Goal: Task Accomplishment & Management: Manage account settings

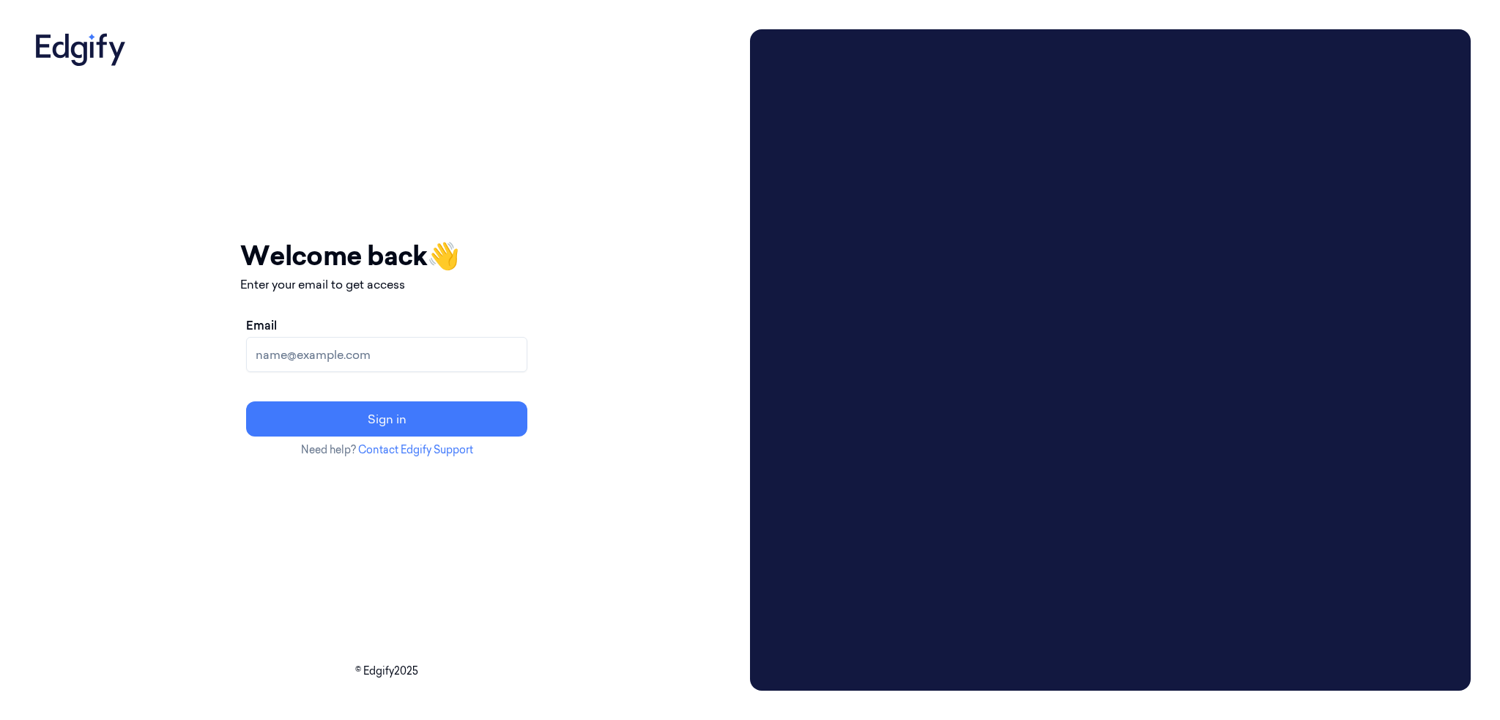
click at [344, 354] on input "Email" at bounding box center [386, 354] width 281 height 35
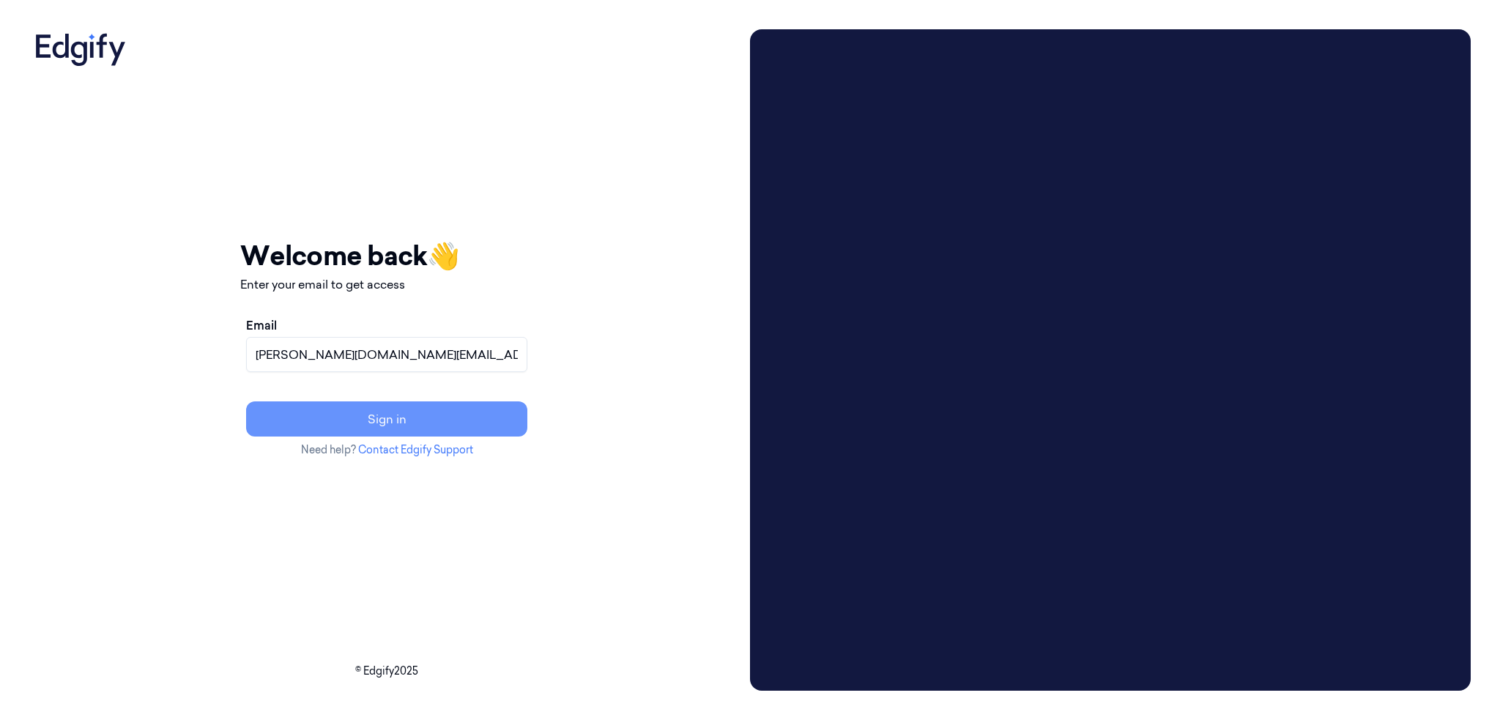
type input "[PERSON_NAME][DOMAIN_NAME][EMAIL_ADDRESS][DOMAIN_NAME]"
click at [432, 429] on button "Sign in" at bounding box center [386, 418] width 281 height 35
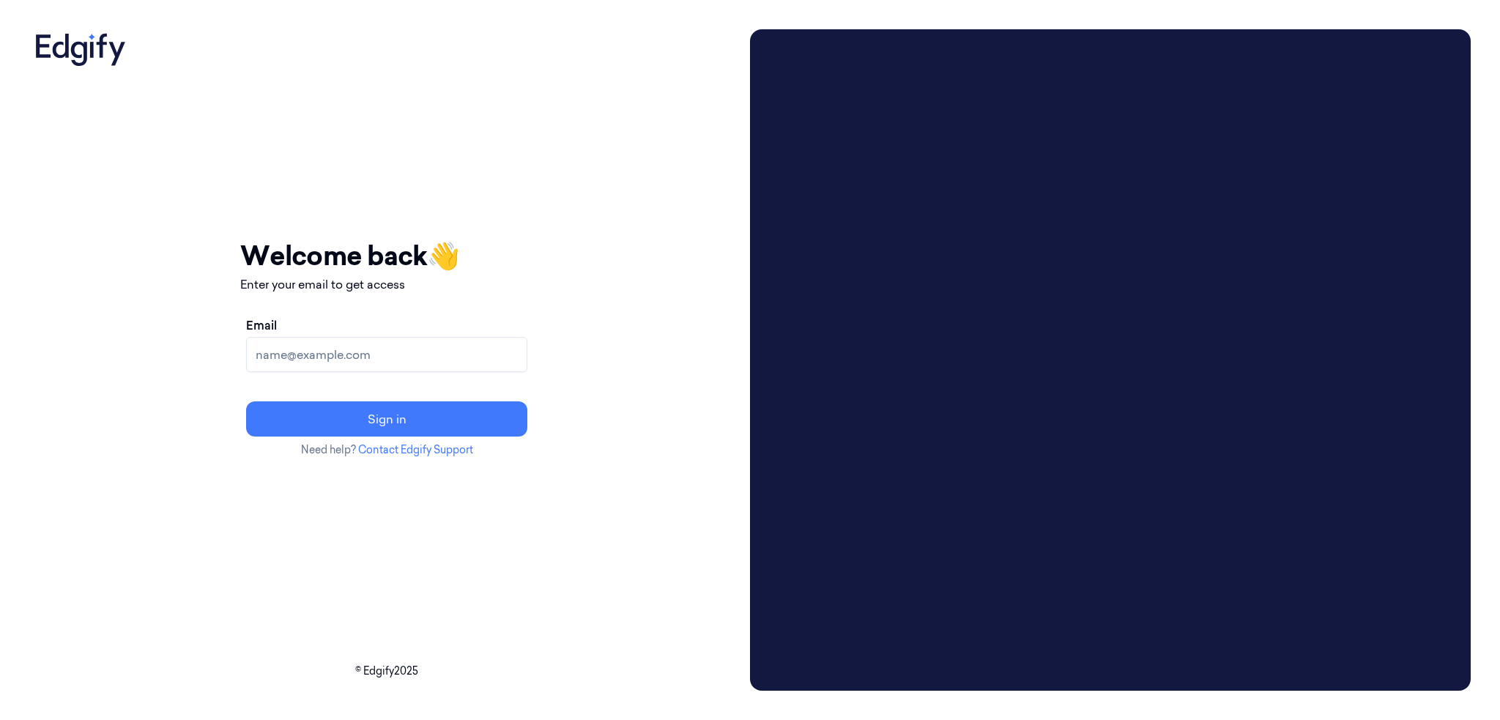
click at [371, 353] on input "Email" at bounding box center [386, 354] width 281 height 35
click at [352, 356] on input "Email" at bounding box center [386, 354] width 281 height 35
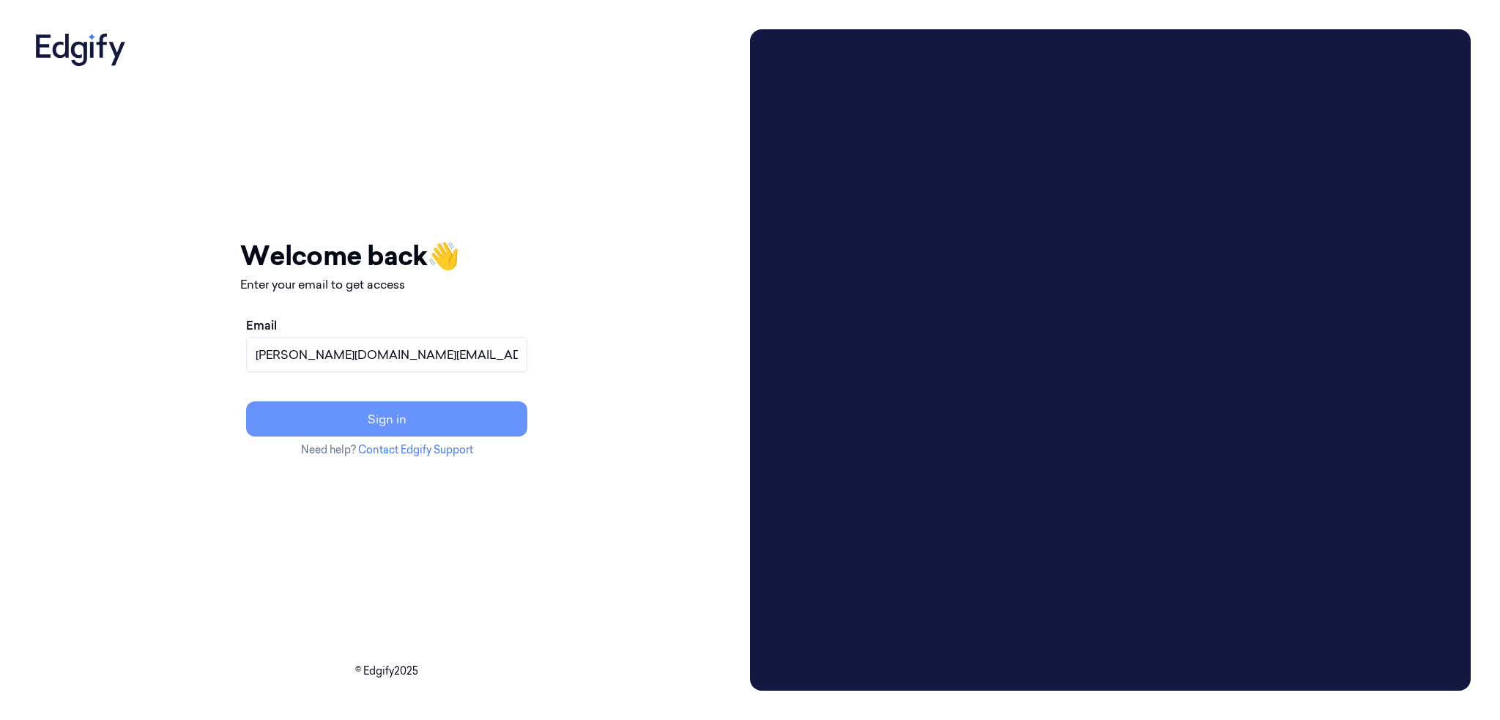
type input "schuh.jo@heb.com"
click at [414, 409] on button "Sign in" at bounding box center [386, 418] width 281 height 35
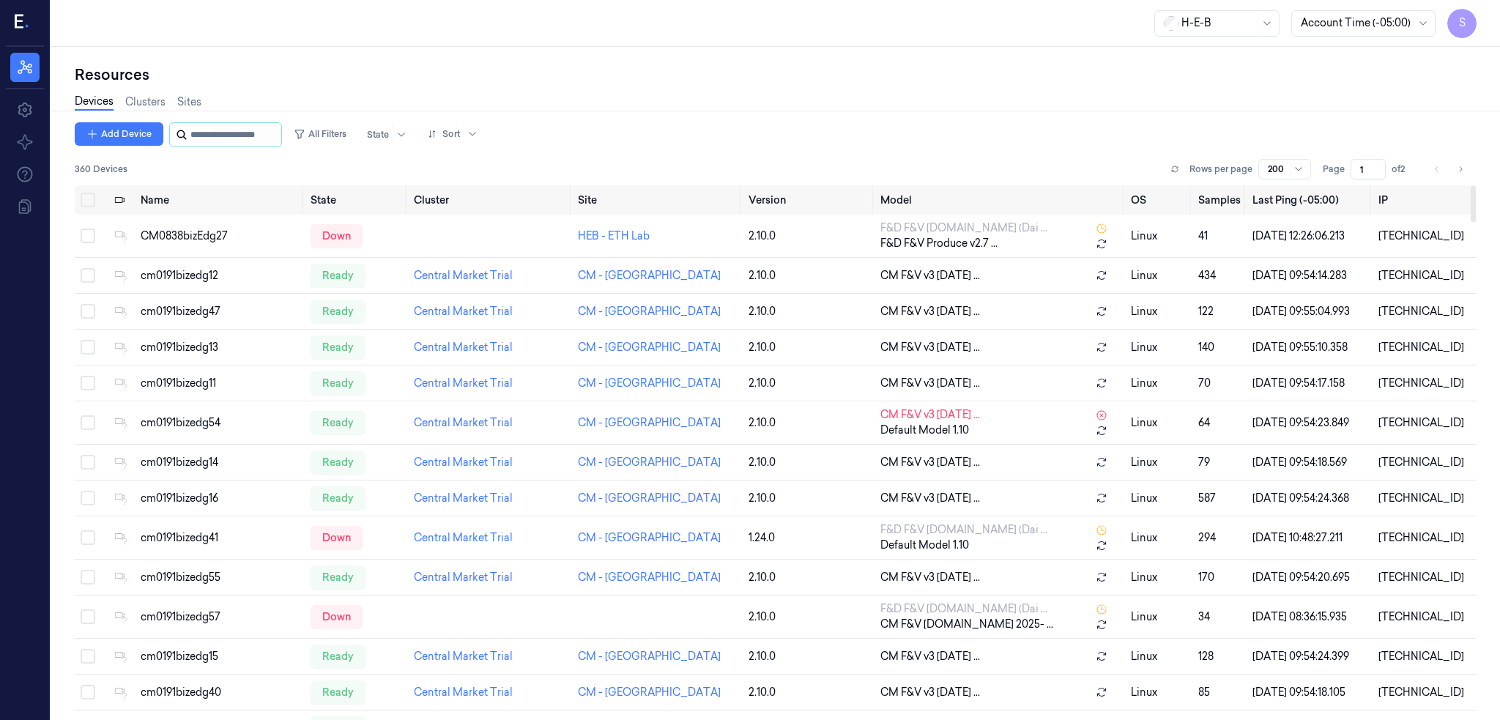
click at [230, 132] on input "string" at bounding box center [234, 134] width 88 height 23
paste input "**********"
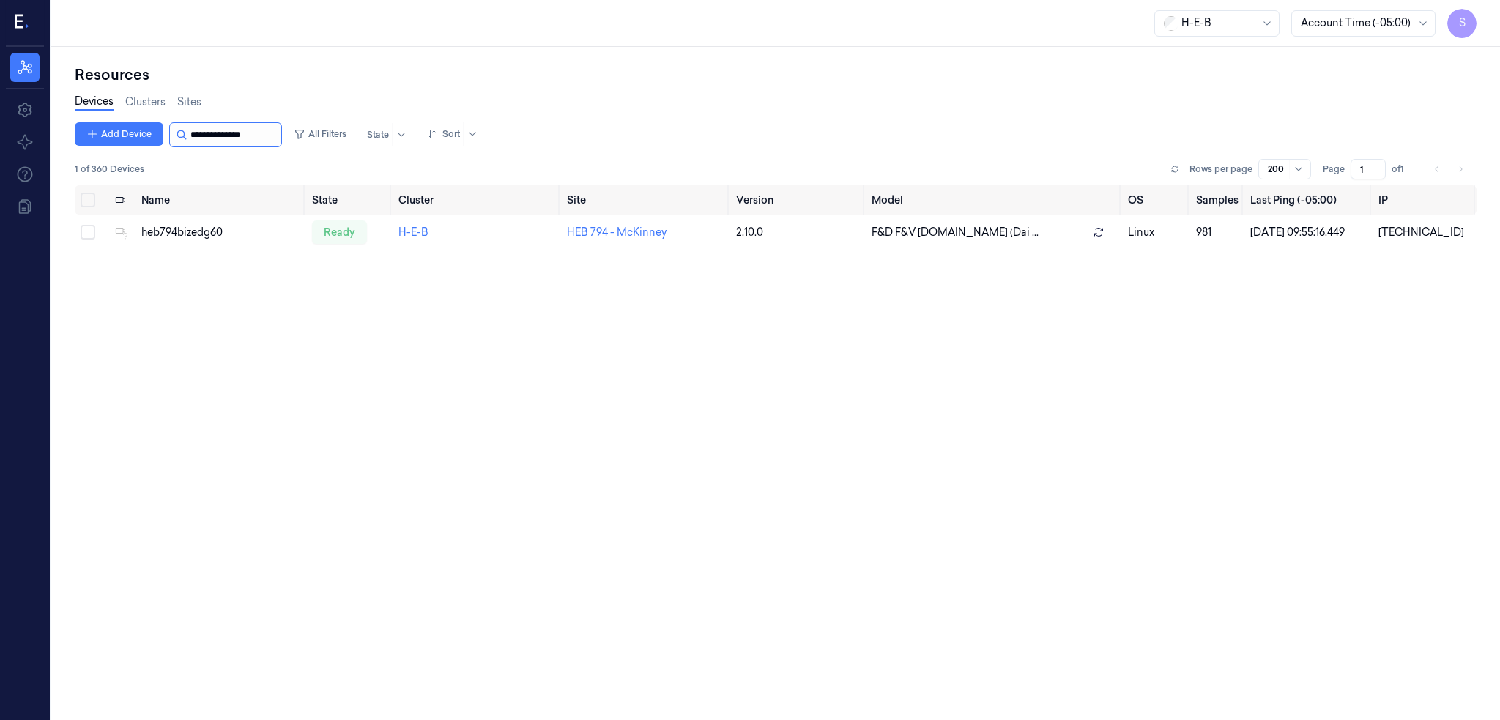
click at [267, 143] on input "string" at bounding box center [234, 134] width 88 height 23
drag, startPoint x: 192, startPoint y: 133, endPoint x: 294, endPoint y: 134, distance: 101.8
click at [282, 134] on div at bounding box center [225, 134] width 113 height 25
click at [240, 134] on input "string" at bounding box center [234, 134] width 88 height 23
drag, startPoint x: 268, startPoint y: 138, endPoint x: 176, endPoint y: 134, distance: 92.4
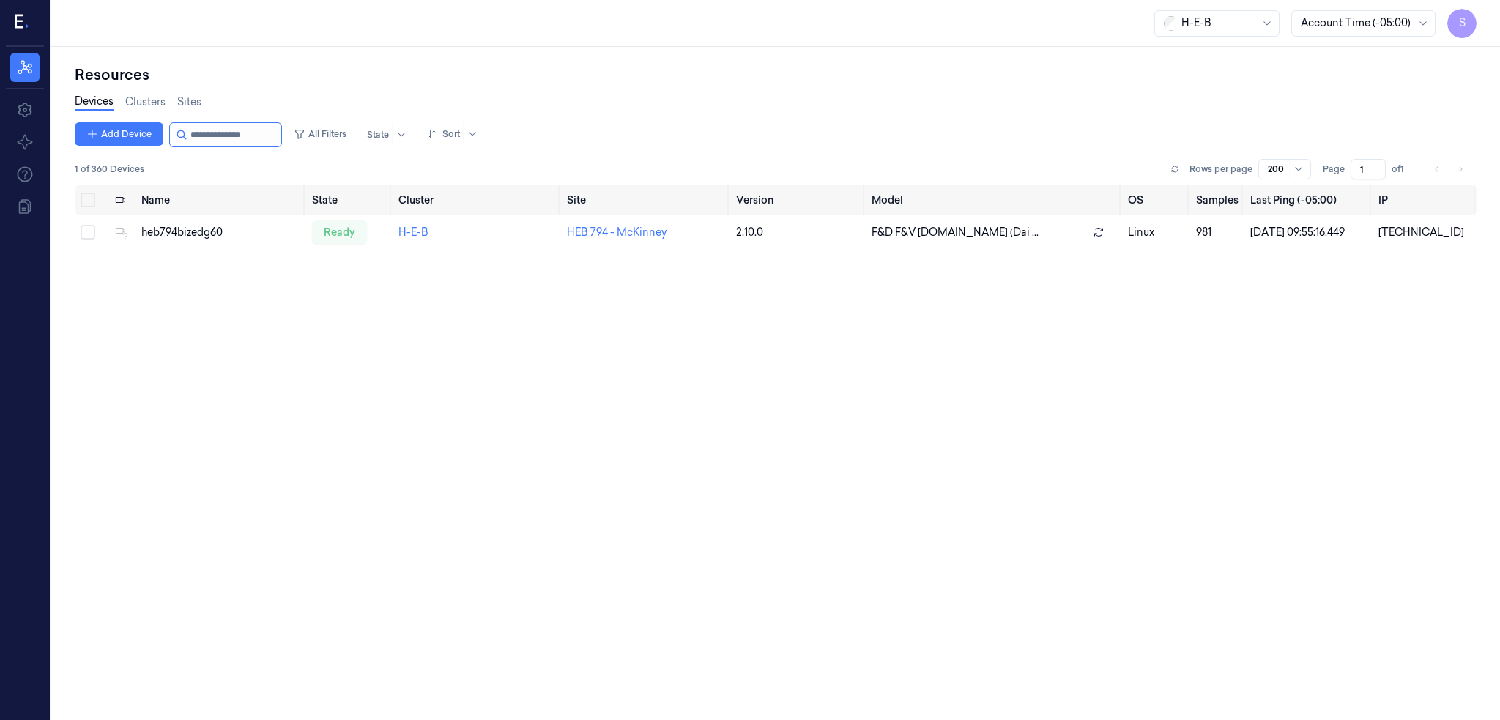
click at [176, 134] on div at bounding box center [225, 134] width 113 height 25
paste input "**********"
type input "**********"
